Goal: Transaction & Acquisition: Purchase product/service

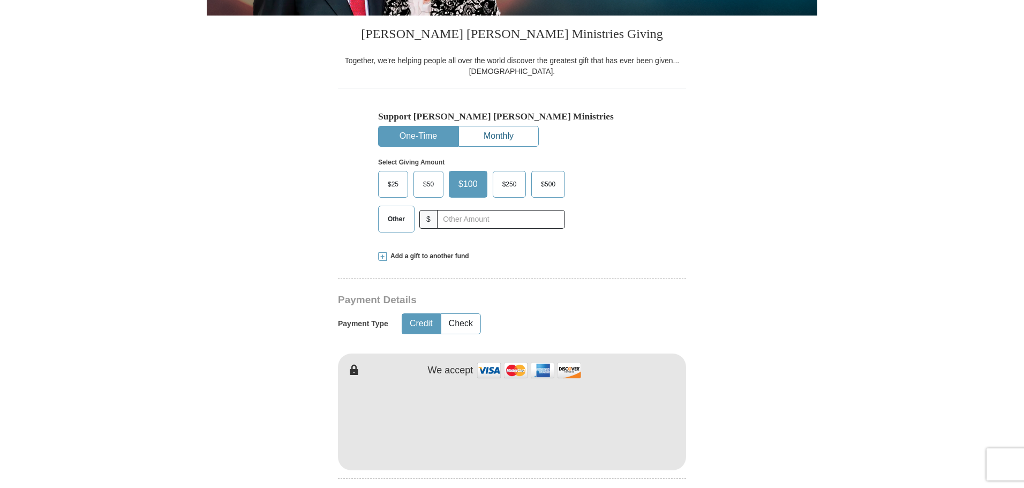
scroll to position [696, 0]
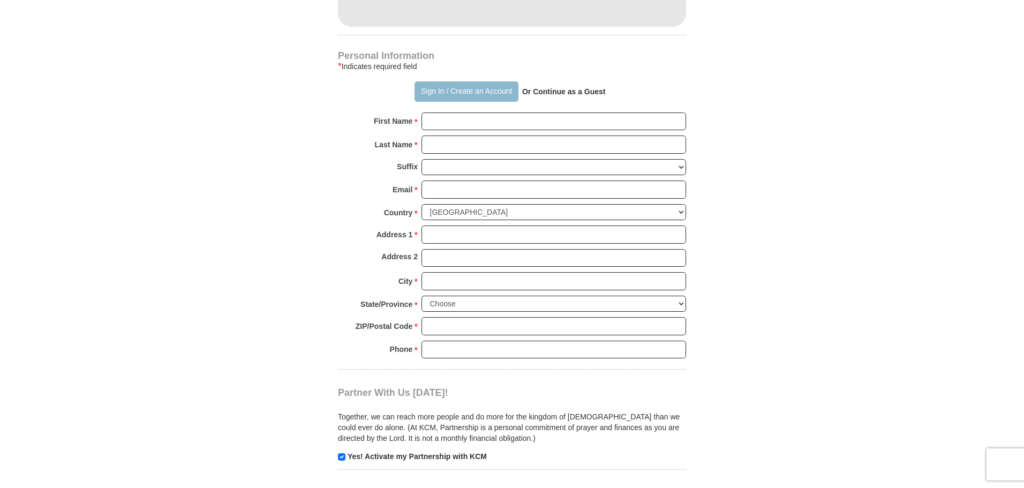
click at [461, 92] on button "Sign In / Create an Account" at bounding box center [466, 91] width 103 height 20
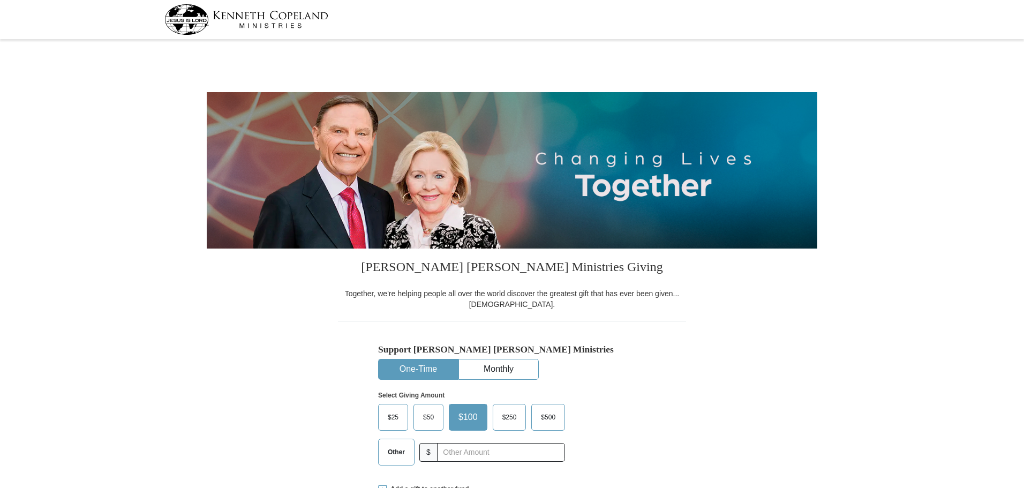
select select "TX"
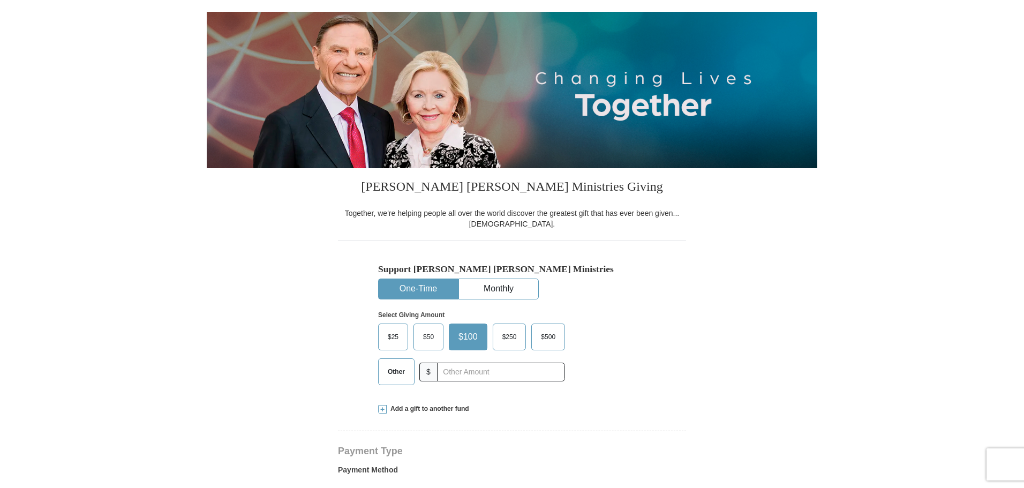
scroll to position [161, 0]
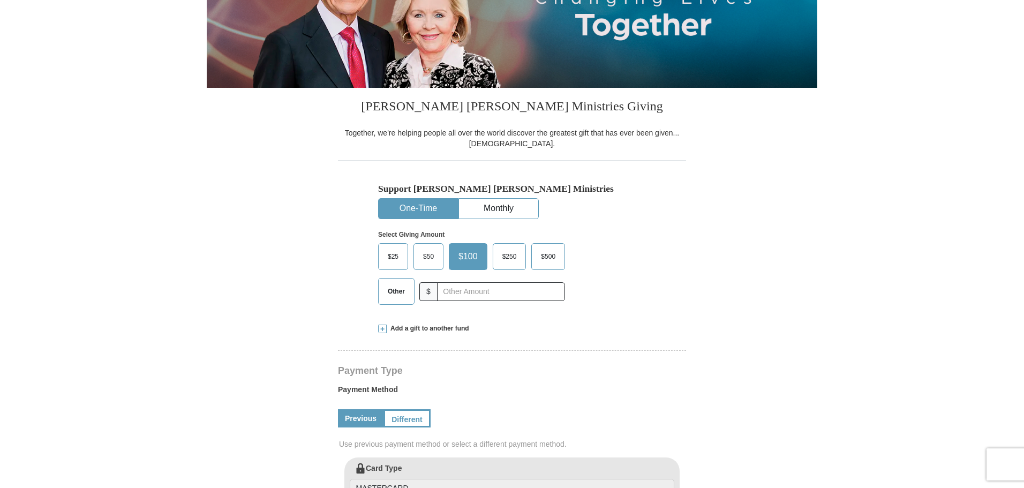
drag, startPoint x: 405, startPoint y: 284, endPoint x: 418, endPoint y: 284, distance: 12.9
click at [405, 284] on span "Other" at bounding box center [396, 291] width 28 height 16
click at [0, 0] on input "Other" at bounding box center [0, 0] width 0 height 0
click at [467, 292] on input "text" at bounding box center [500, 291] width 119 height 19
type input "1315"
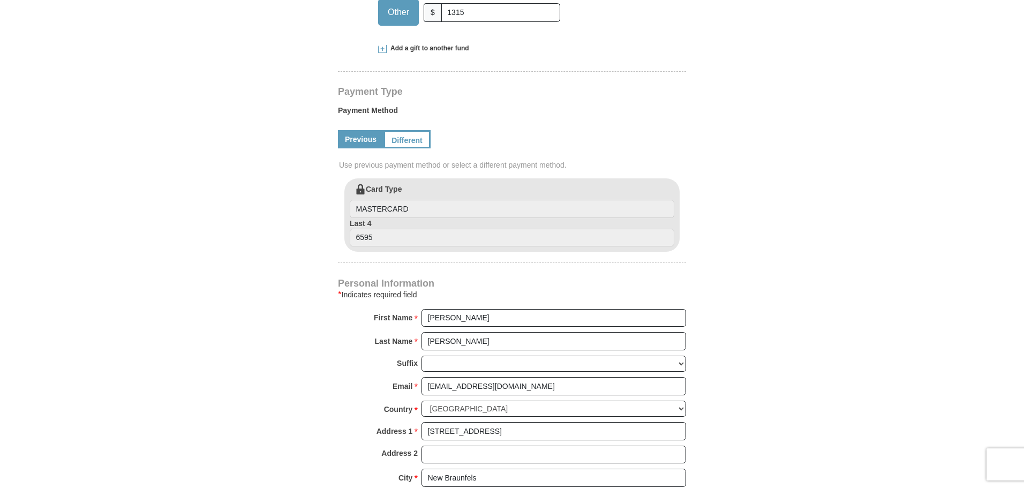
scroll to position [428, 0]
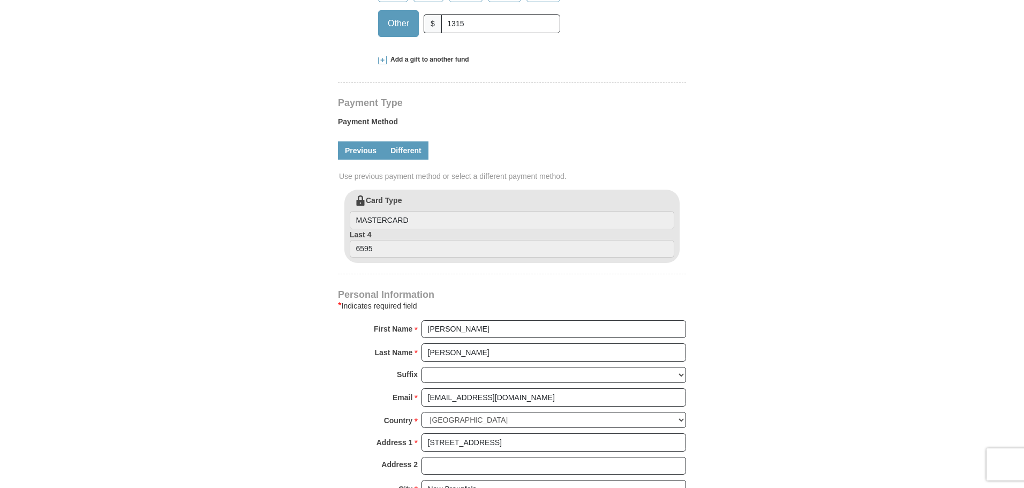
click at [415, 149] on link "Different" at bounding box center [405, 150] width 45 height 18
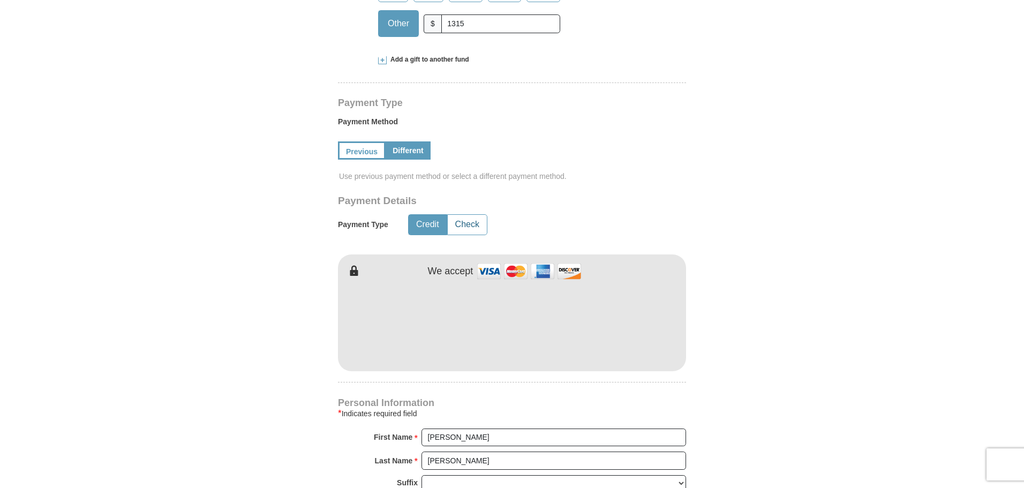
click at [476, 228] on button "Check" at bounding box center [467, 225] width 39 height 20
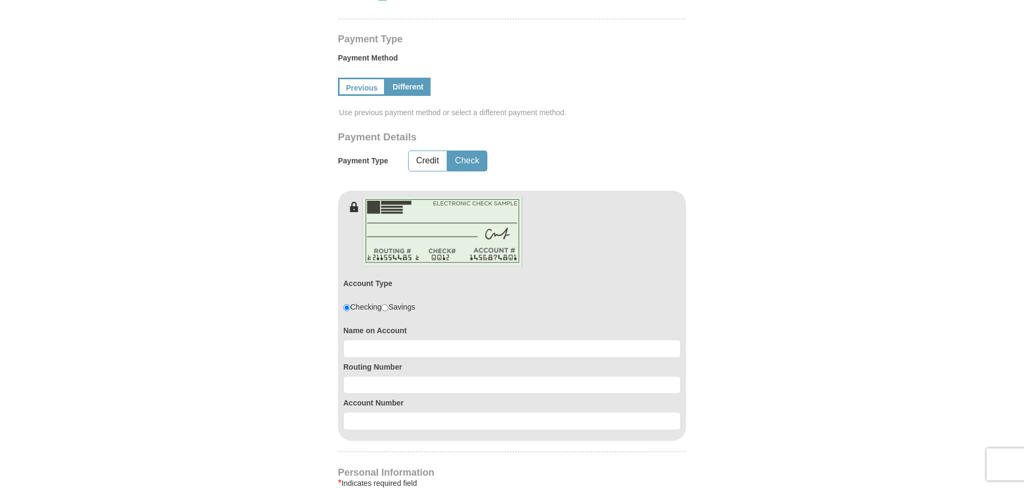
scroll to position [589, 0]
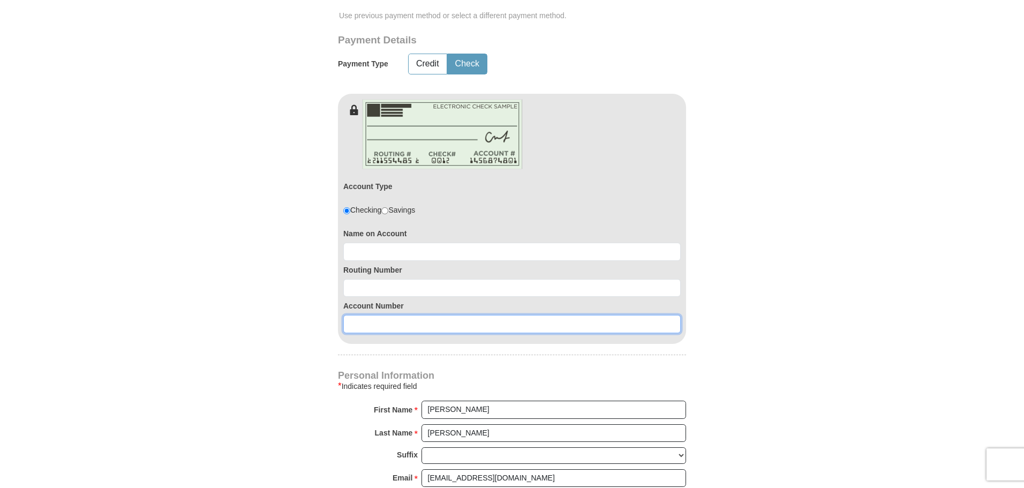
click at [390, 326] on input at bounding box center [511, 324] width 337 height 18
paste input "246755014"
type input "246755014"
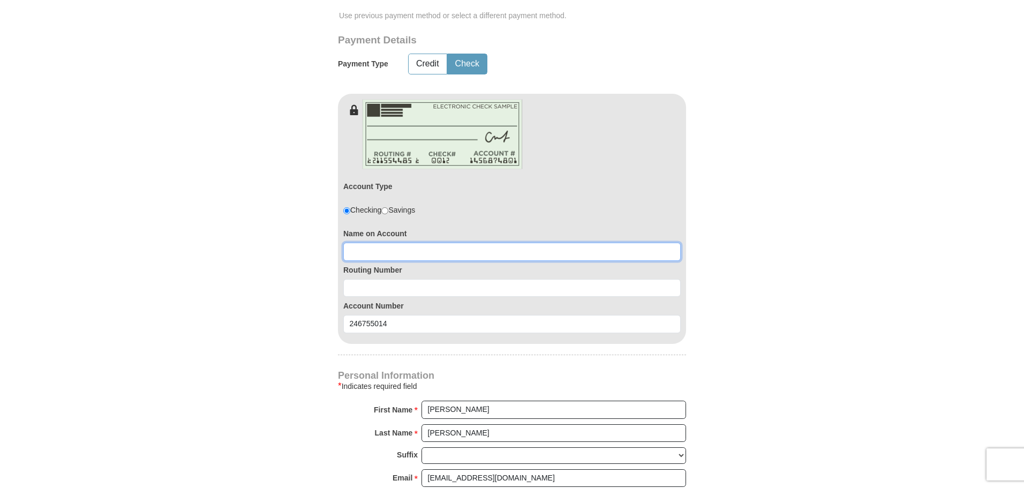
click at [394, 254] on input at bounding box center [511, 252] width 337 height 18
type input "ELIESHA CAVANAUGH"
type input "314089681"
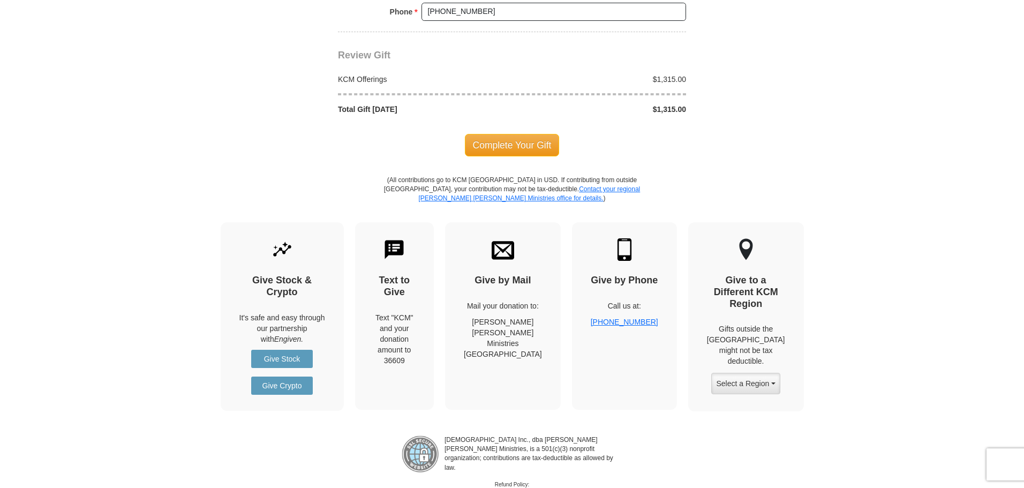
scroll to position [1162, 0]
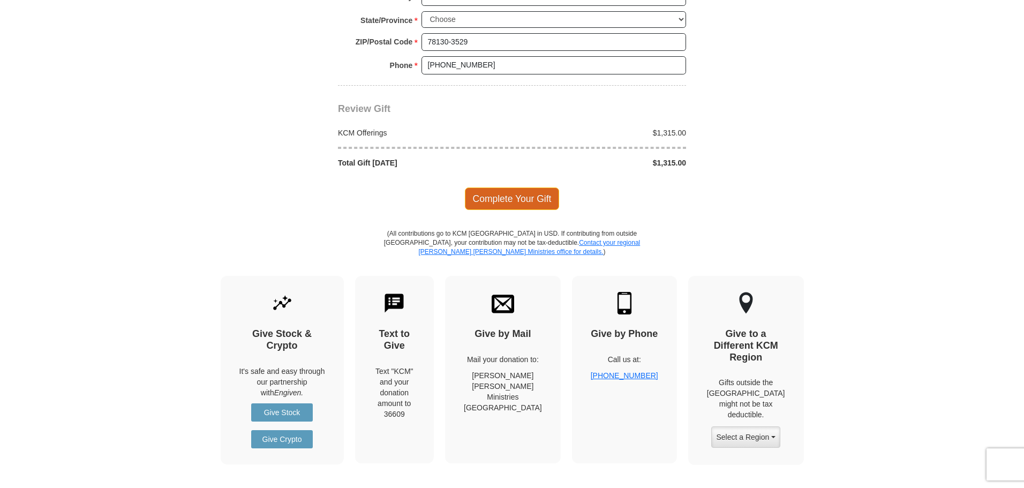
click at [496, 198] on span "Complete Your Gift" at bounding box center [512, 198] width 95 height 22
